Goal: Task Accomplishment & Management: Complete application form

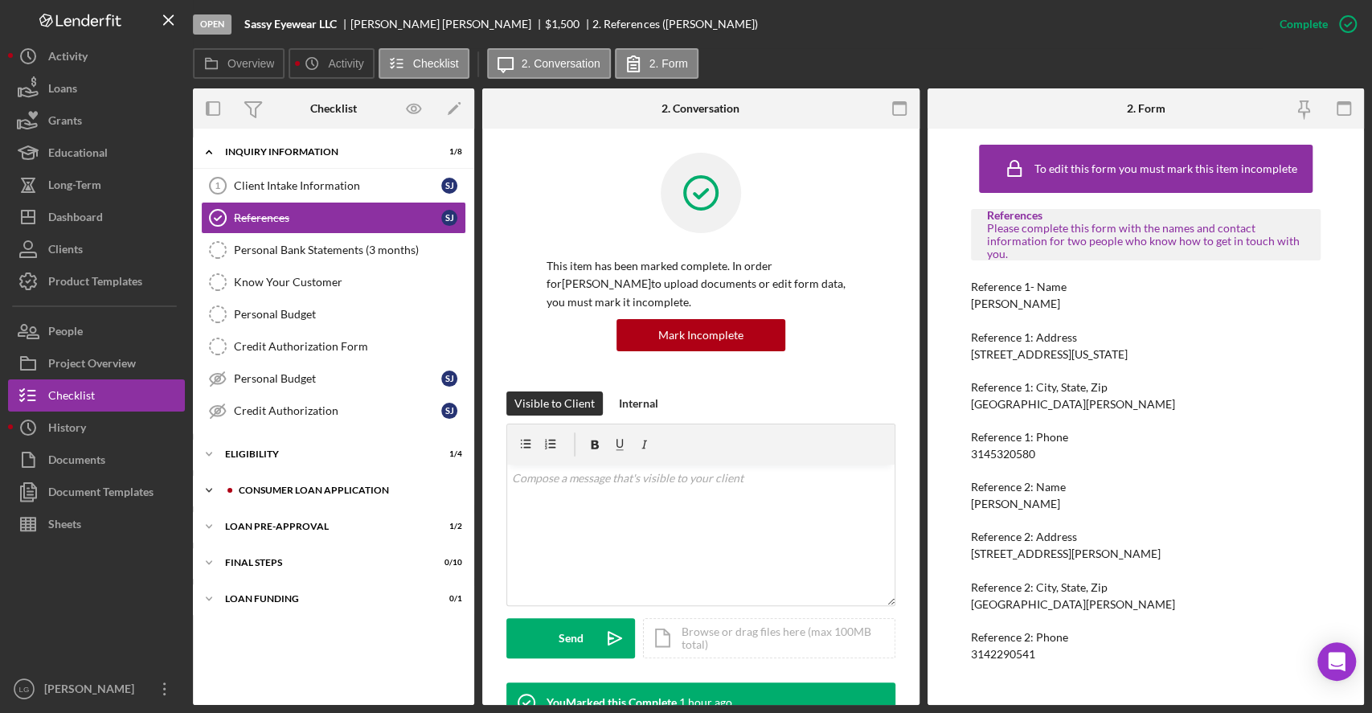
click at [253, 486] on div "Consumer Loan Application" at bounding box center [346, 491] width 215 height 10
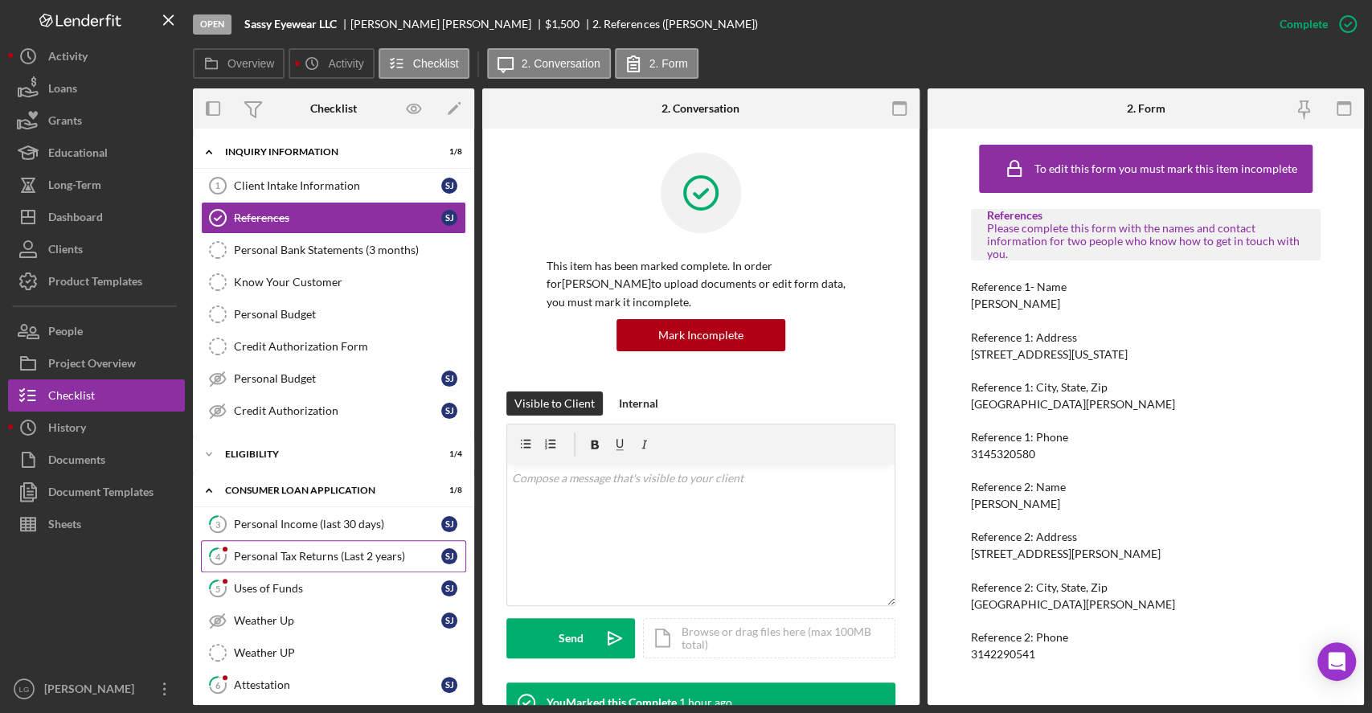
click at [256, 556] on div "Personal Tax Returns (Last 2 years)" at bounding box center [337, 556] width 207 height 13
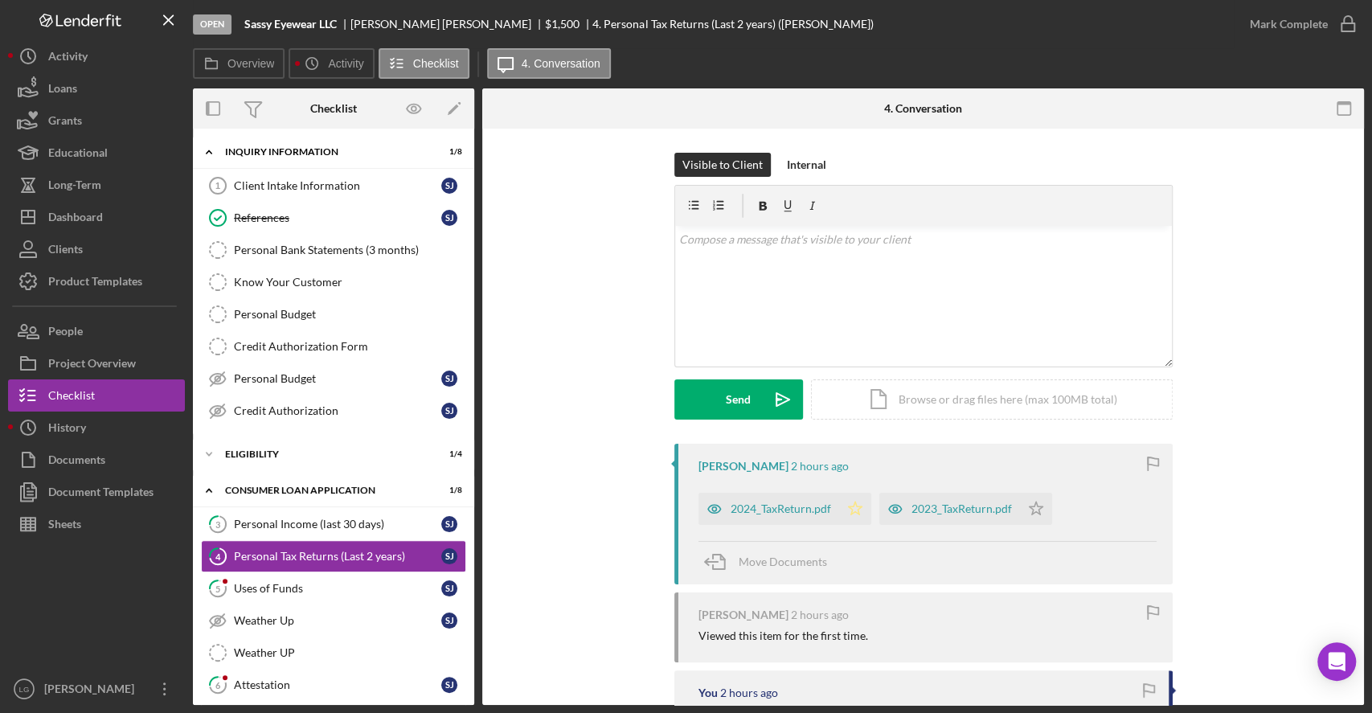
click at [863, 498] on icon "Icon/Star" at bounding box center [855, 509] width 32 height 32
click at [1029, 506] on polygon "button" at bounding box center [1036, 508] width 14 height 13
click at [991, 493] on div "2023_TaxReturn.pdf" at bounding box center [949, 509] width 141 height 32
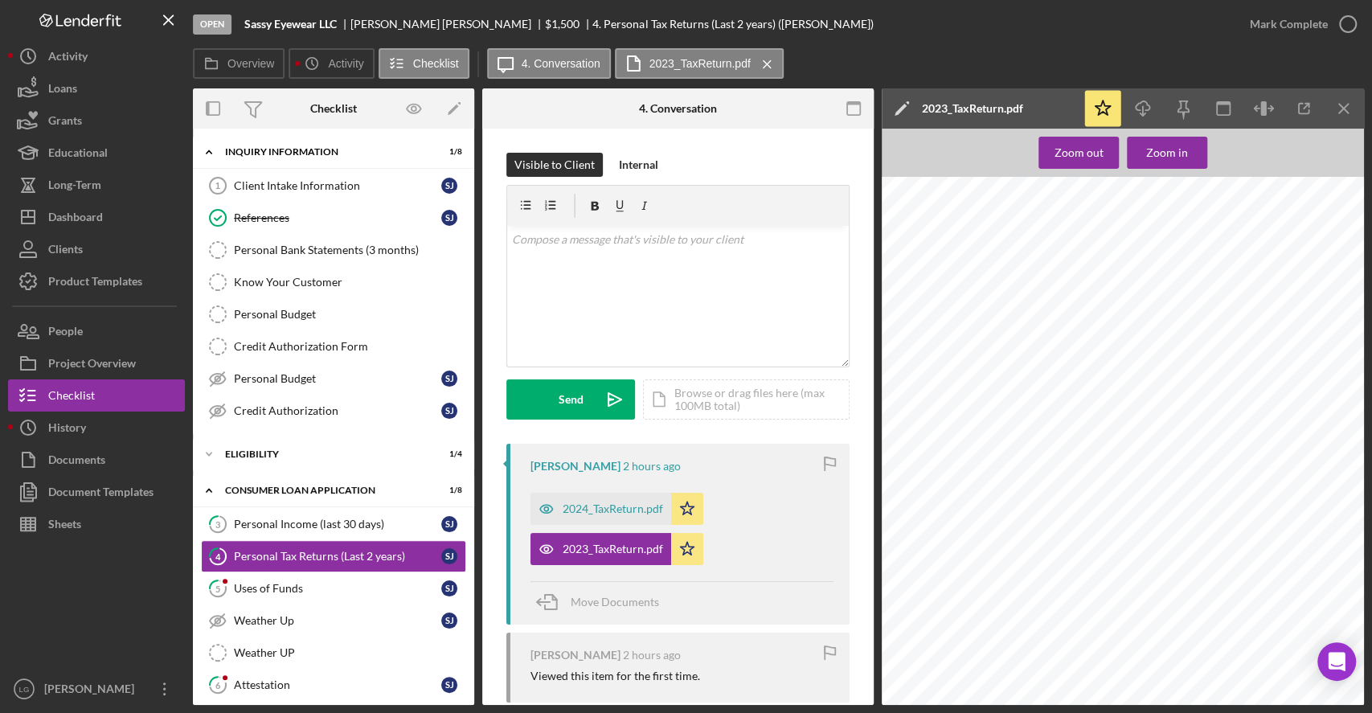
scroll to position [5452, 0]
click at [624, 494] on div "2024_TaxReturn.pdf" at bounding box center [601, 509] width 141 height 32
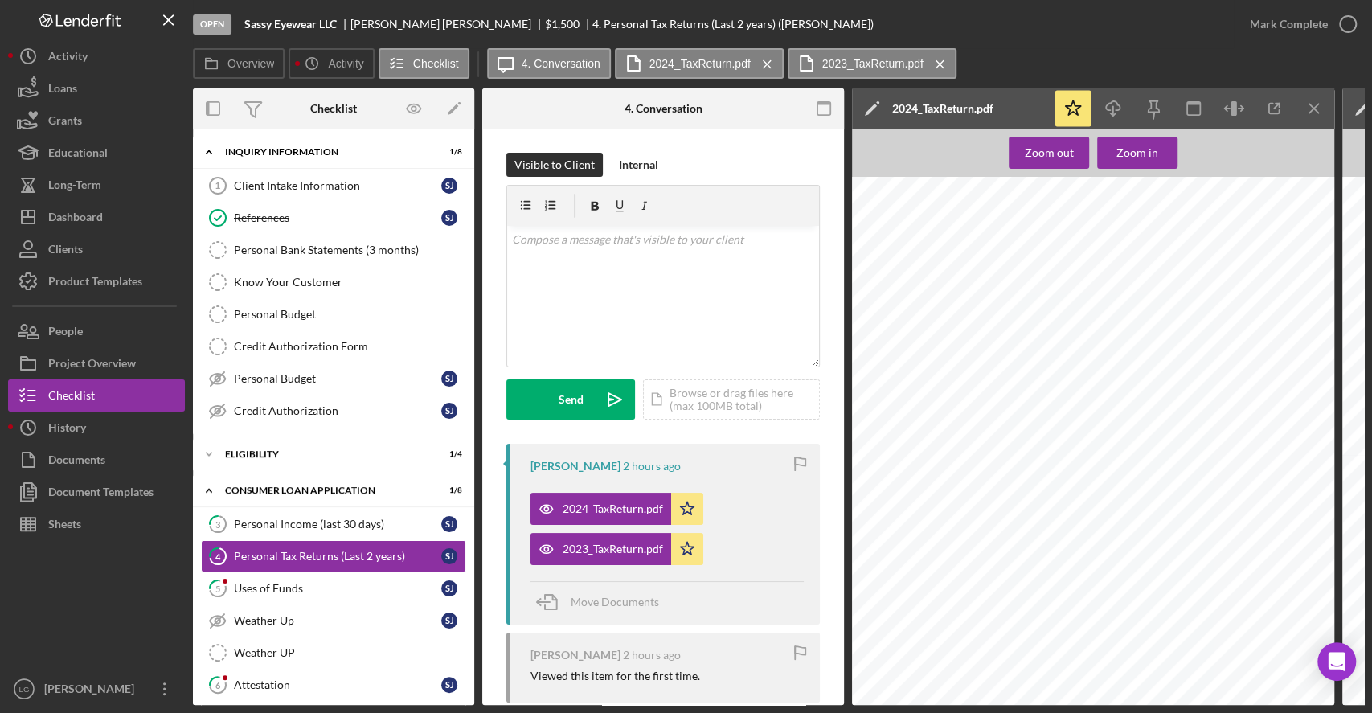
scroll to position [372, 0]
click at [1342, 7] on div "Mark Complete" at bounding box center [1299, 24] width 130 height 48
click at [1304, 16] on div "Mark Complete" at bounding box center [1289, 24] width 78 height 32
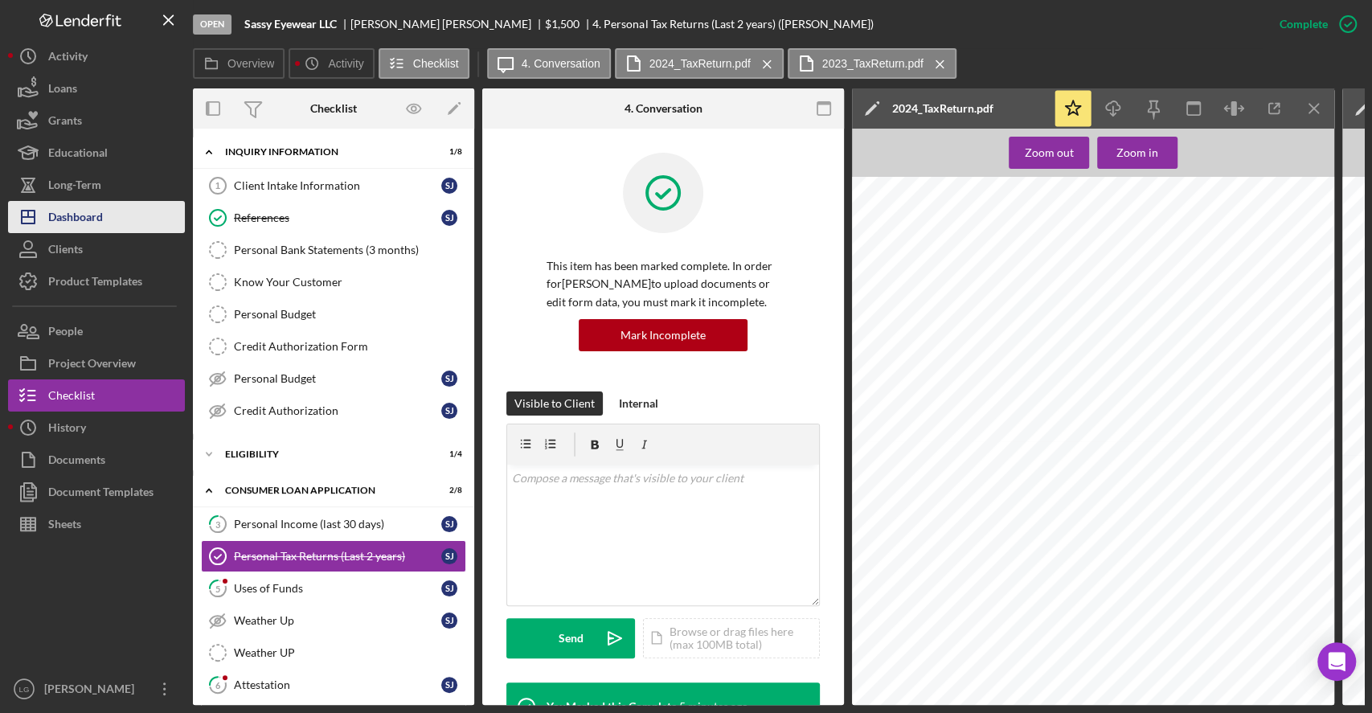
click at [106, 209] on button "Icon/Dashboard Dashboard" at bounding box center [96, 217] width 177 height 32
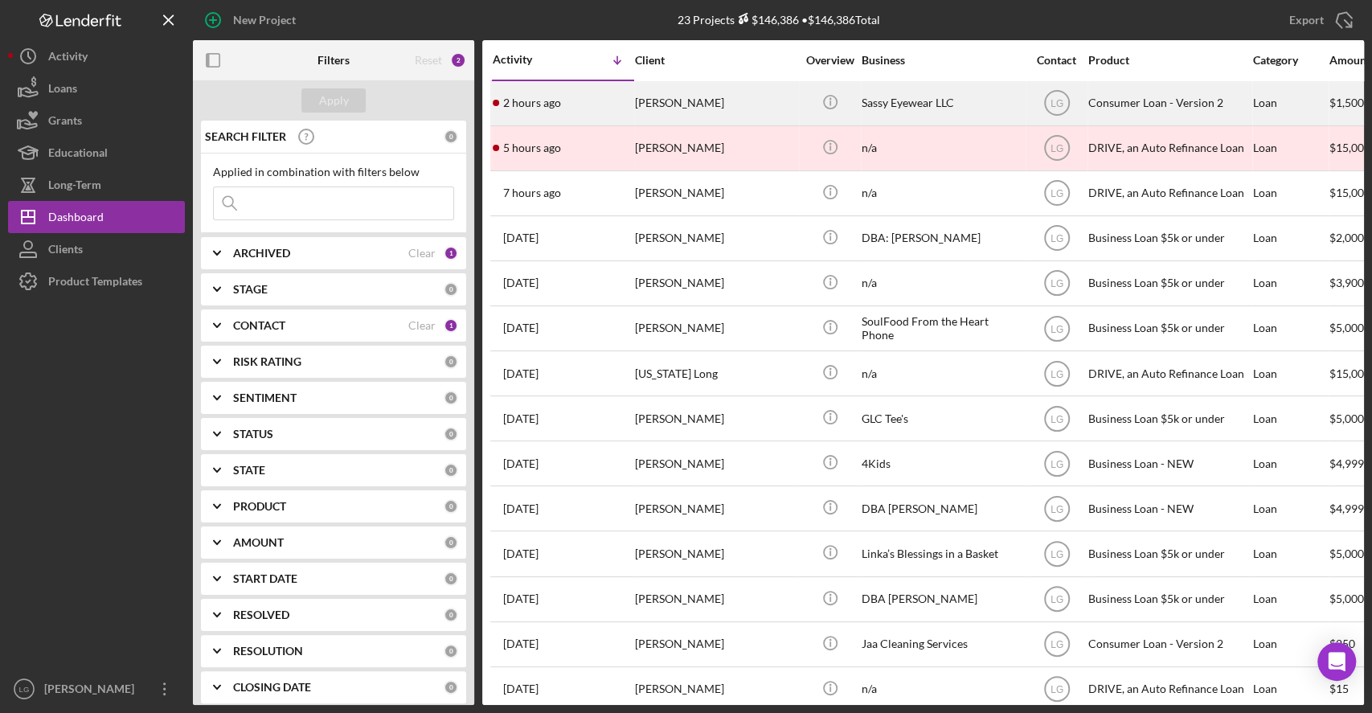
click at [518, 96] on time "2 hours ago" at bounding box center [532, 102] width 58 height 13
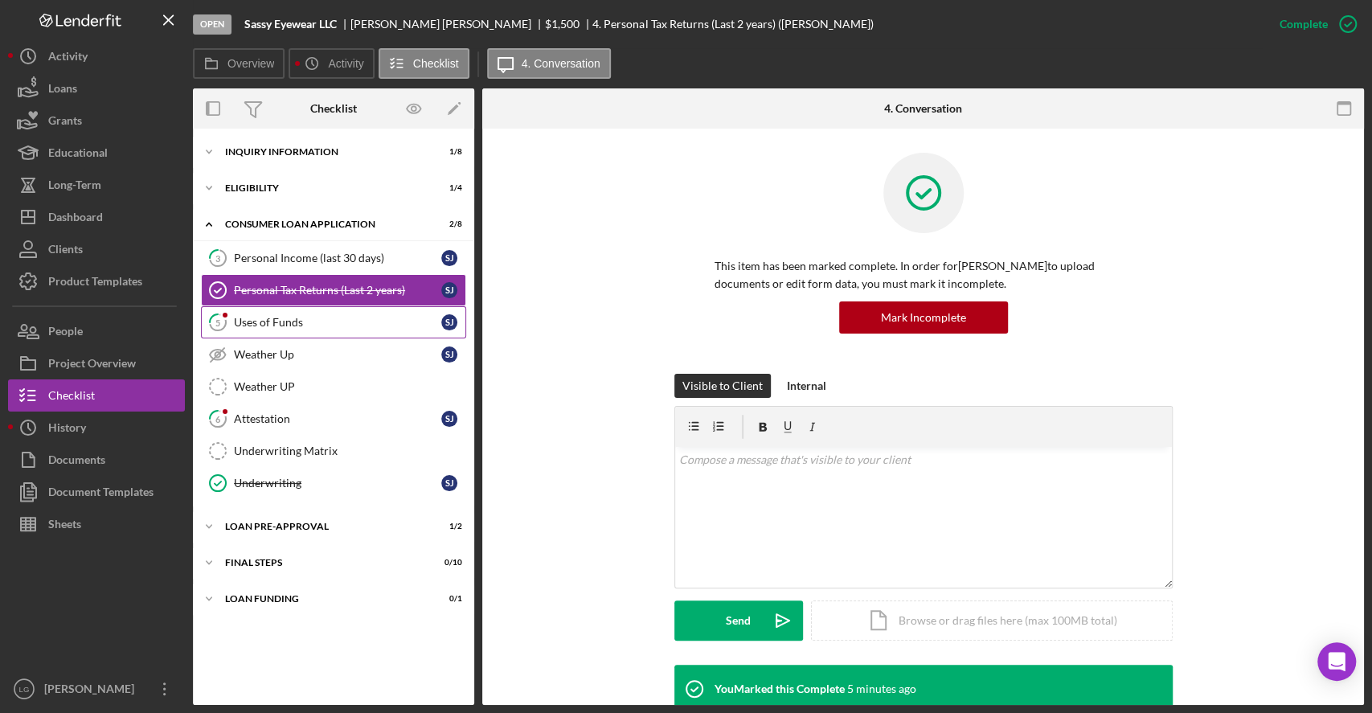
click at [315, 318] on div "Uses of Funds" at bounding box center [337, 322] width 207 height 13
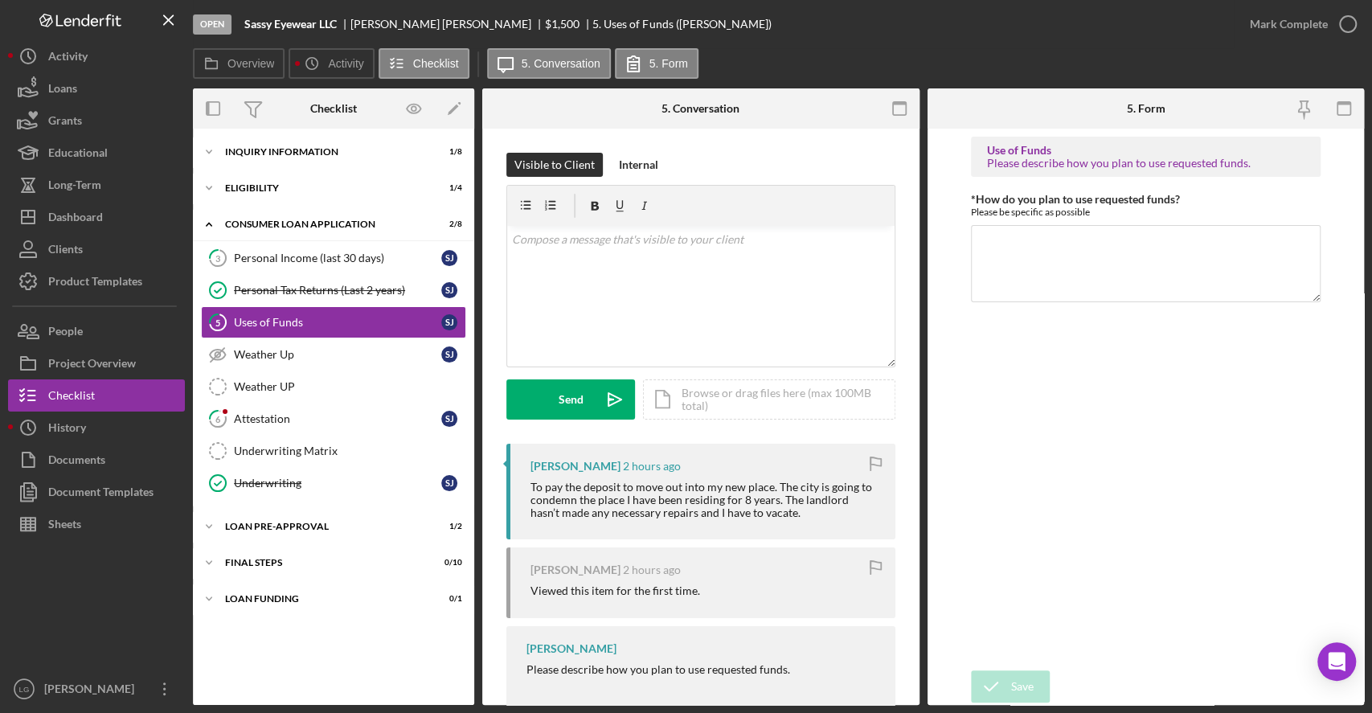
click at [817, 491] on div "To pay the deposit to move out into my new place. The city is going to condemn …" at bounding box center [705, 500] width 349 height 39
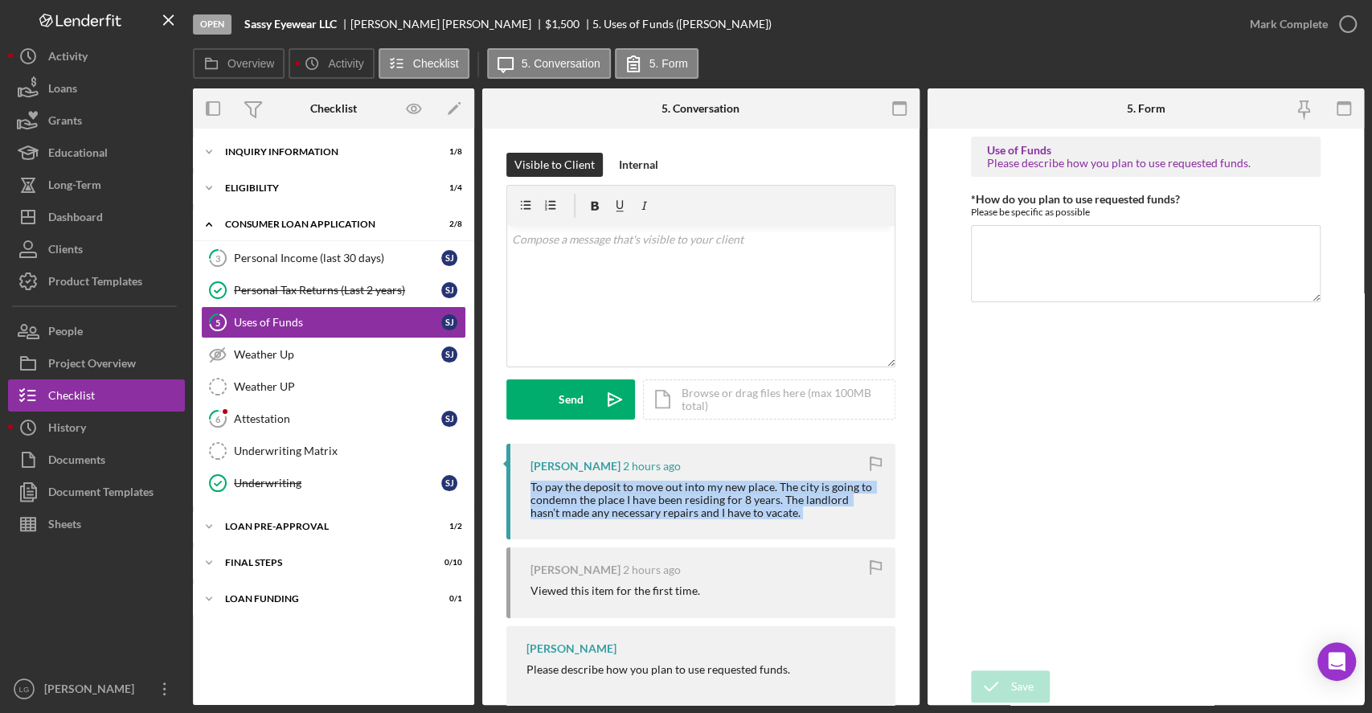
click at [817, 491] on div "To pay the deposit to move out into my new place. The city is going to condemn …" at bounding box center [705, 500] width 349 height 39
copy div "To pay the deposit to move out into my new place. The city is going to condemn …"
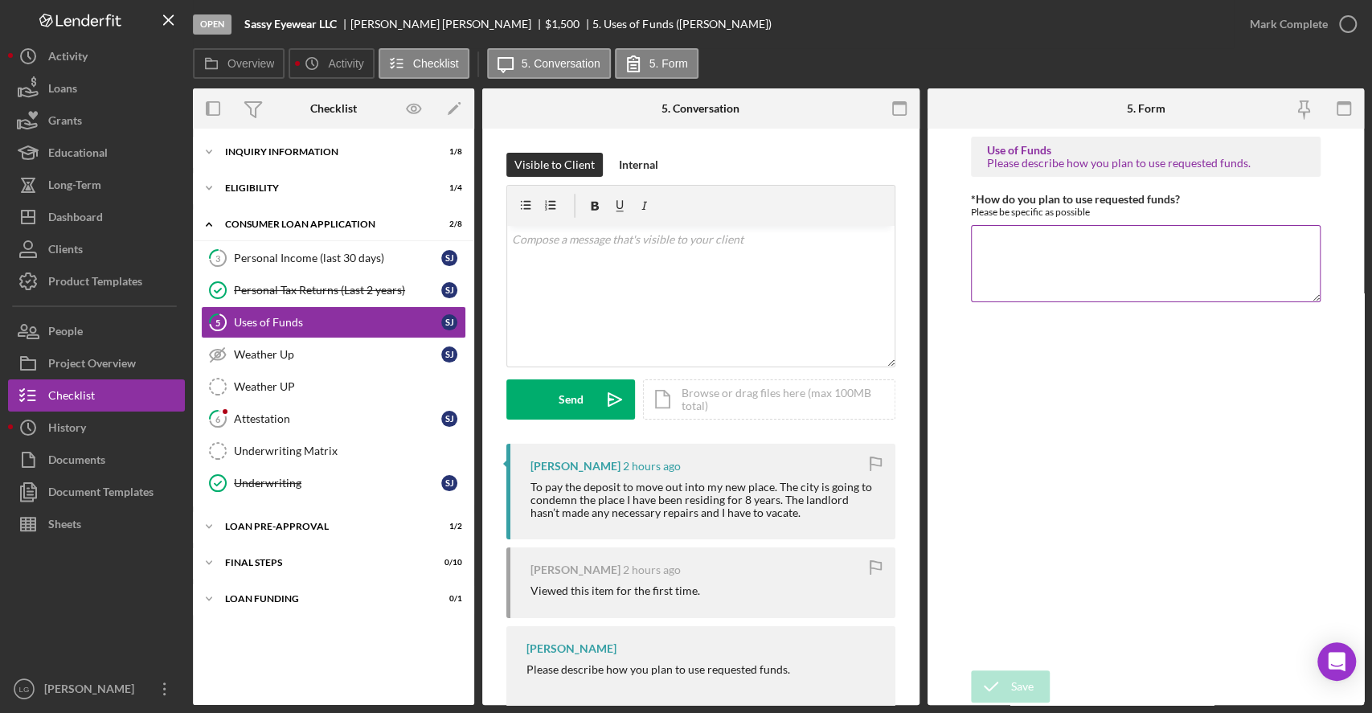
click at [1158, 233] on textarea "*How do you plan to use requested funds?" at bounding box center [1146, 263] width 350 height 77
paste textarea "To pay the deposit to move out into my new place. The city is going to condemn …"
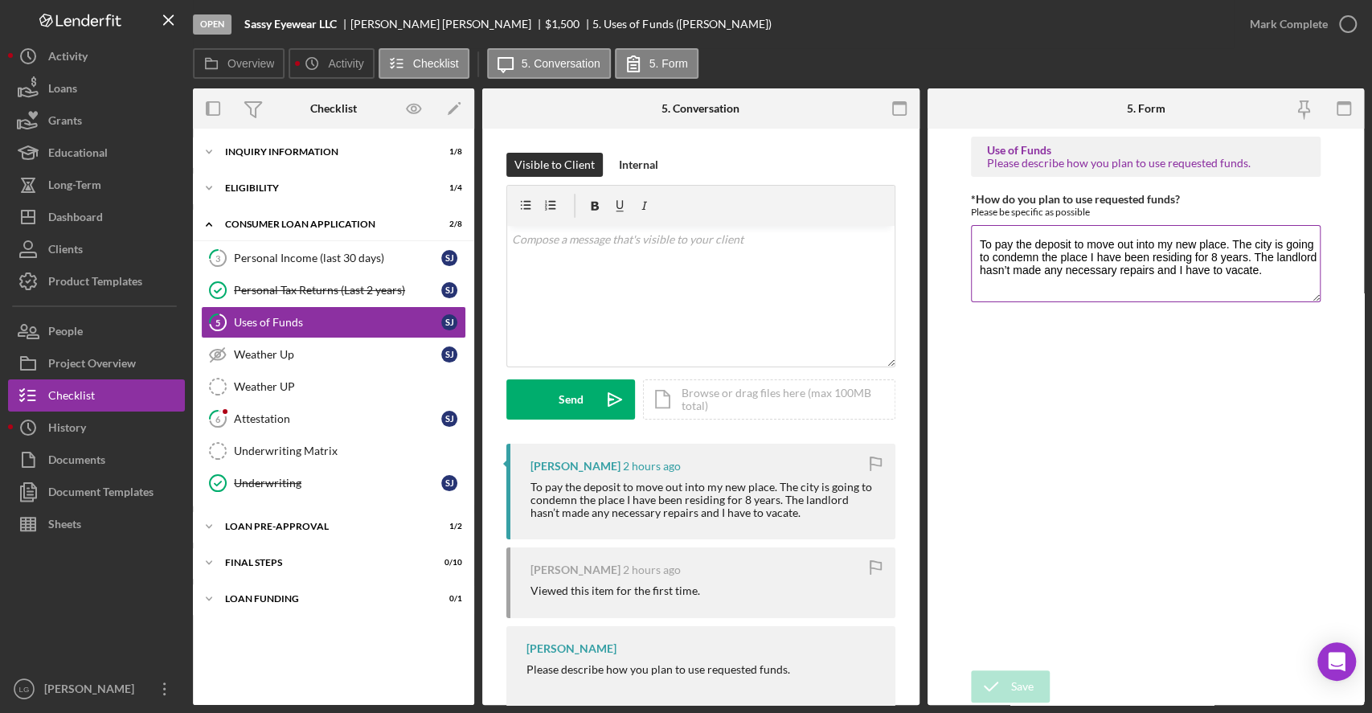
scroll to position [13, 0]
type textarea "To pay the deposit to move out into my new place. The city is going to condemn …"
click at [1308, 23] on div "Mark Complete" at bounding box center [1289, 24] width 78 height 32
